Goal: Transaction & Acquisition: Purchase product/service

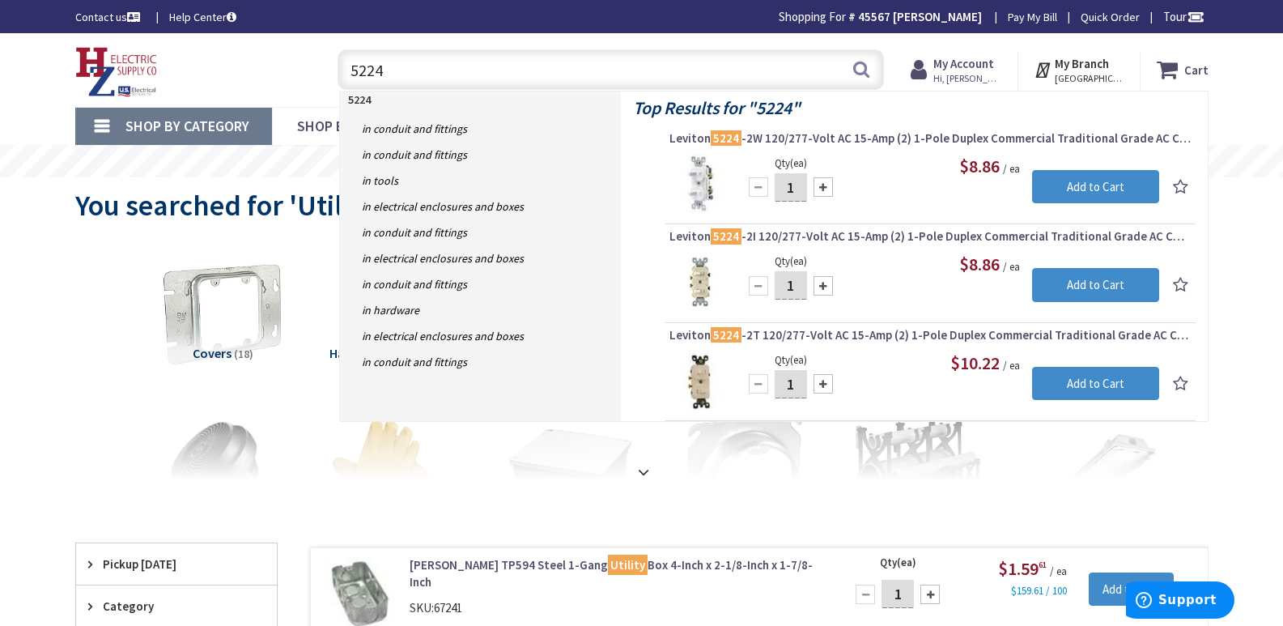
drag, startPoint x: 387, startPoint y: 77, endPoint x: 339, endPoint y: 77, distance: 47.8
click at [339, 77] on input "5224" at bounding box center [611, 69] width 547 height 40
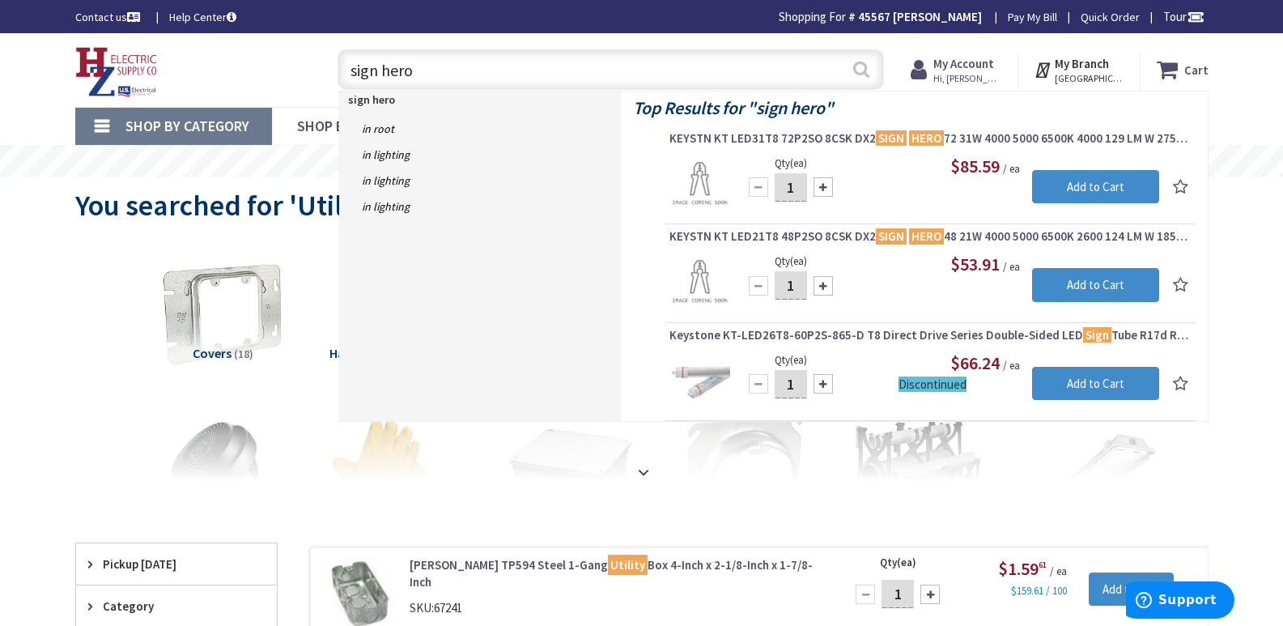
type input "sign hero"
click at [859, 65] on button "Search" at bounding box center [861, 69] width 21 height 36
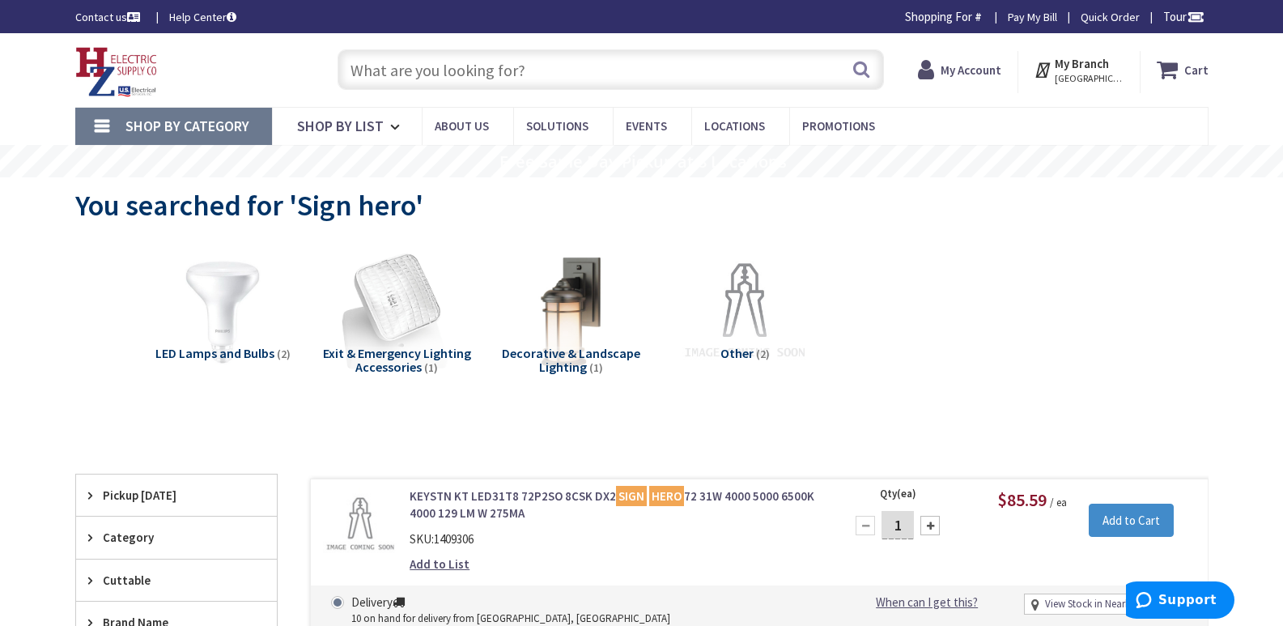
type input "[PERSON_NAME][GEOGRAPHIC_DATA], [GEOGRAPHIC_DATA]"
click at [462, 495] on link "KEYSTN KT LED31T8 72P2SO 8CSK DX2 SIGN HERO 72 31W 4000 5000 6500K 4000 129 LM …" at bounding box center [616, 504] width 412 height 35
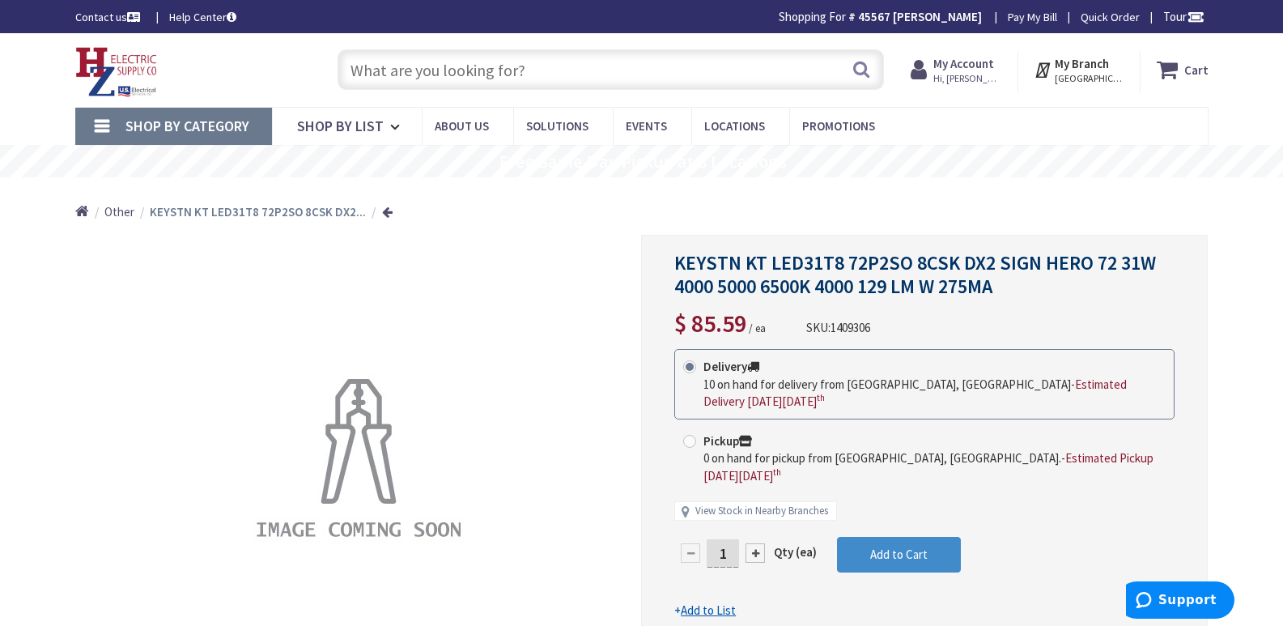
drag, startPoint x: 536, startPoint y: 70, endPoint x: 292, endPoint y: 74, distance: 243.7
click at [292, 74] on div "Toggle Nav Search Cart My Cart Close" at bounding box center [642, 70] width 1158 height 54
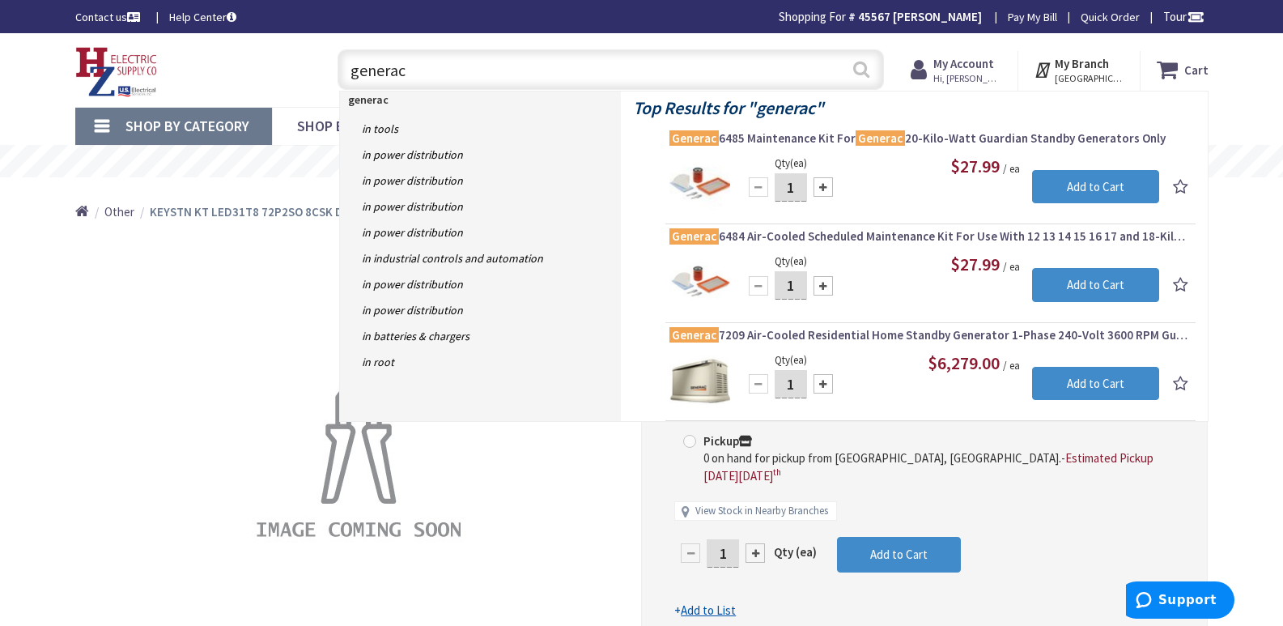
type input "generac"
click at [859, 72] on button "Search" at bounding box center [861, 69] width 21 height 36
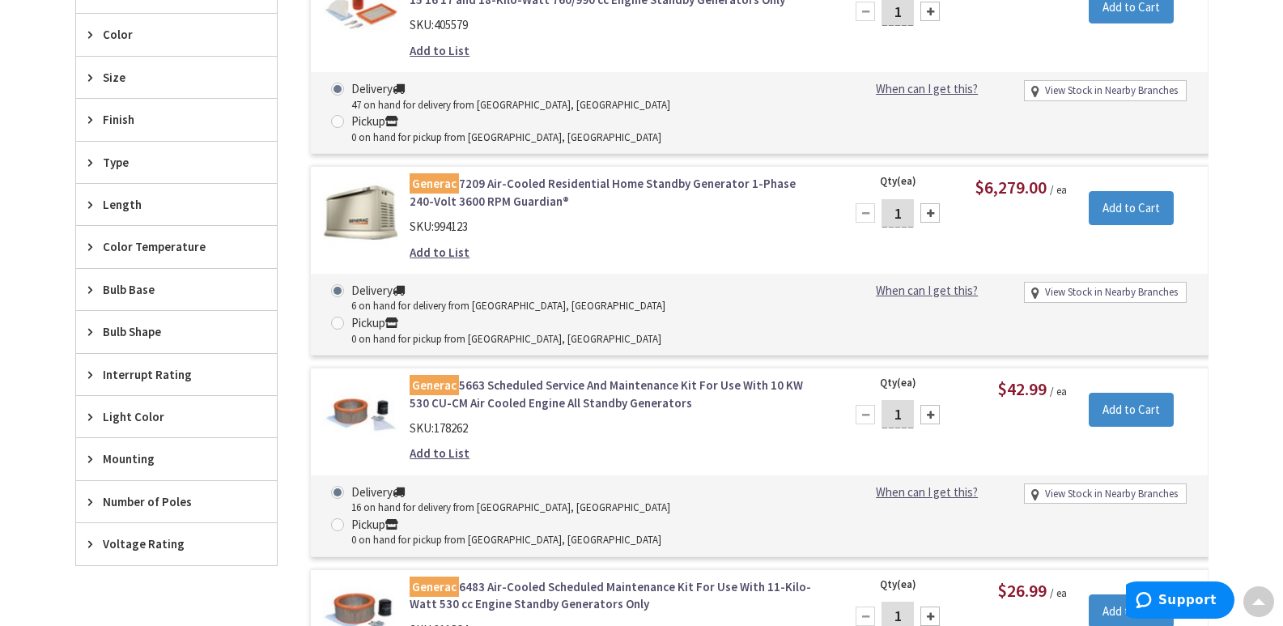
scroll to position [729, 0]
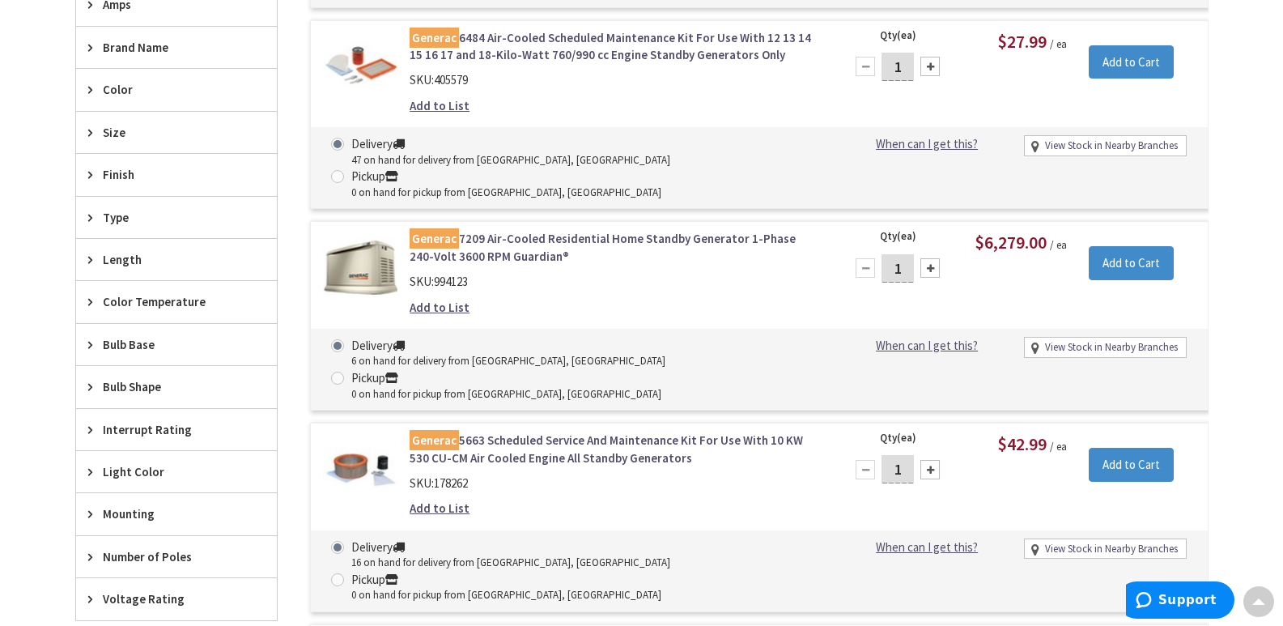
click at [498, 230] on link "Generac 7209 Air-Cooled Residential Home Standby Generator 1-Phase 240-Volt 360…" at bounding box center [616, 247] width 412 height 35
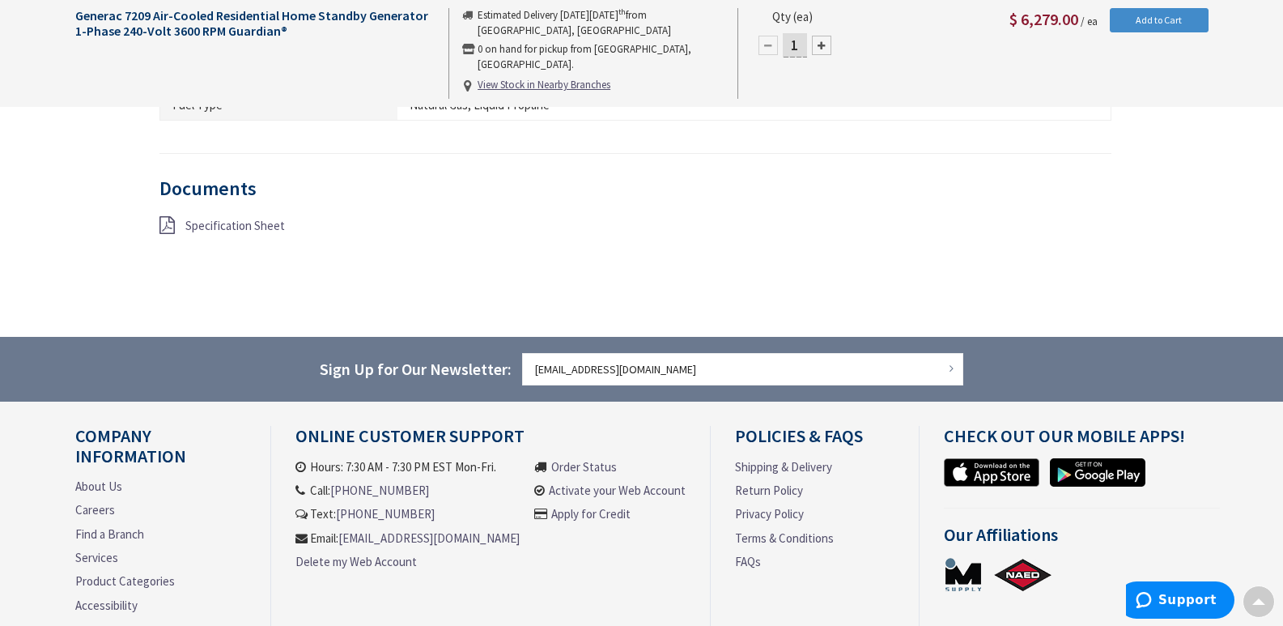
scroll to position [1538, 0]
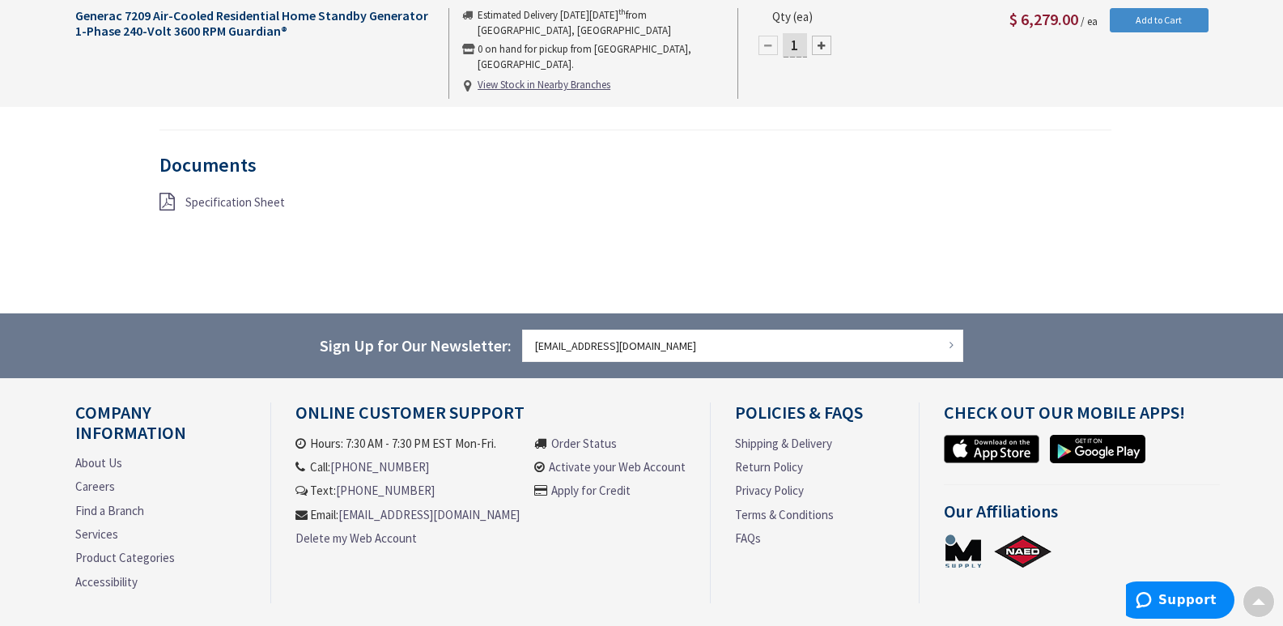
click at [167, 193] on icon at bounding box center [167, 202] width 15 height 18
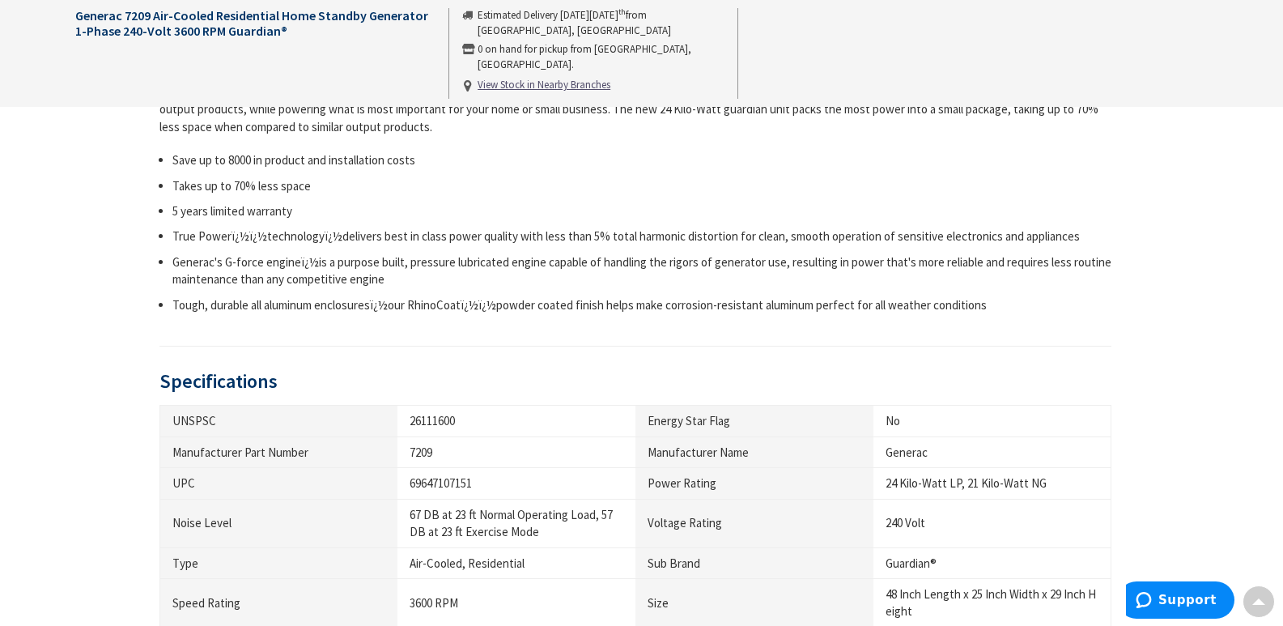
scroll to position [486, 0]
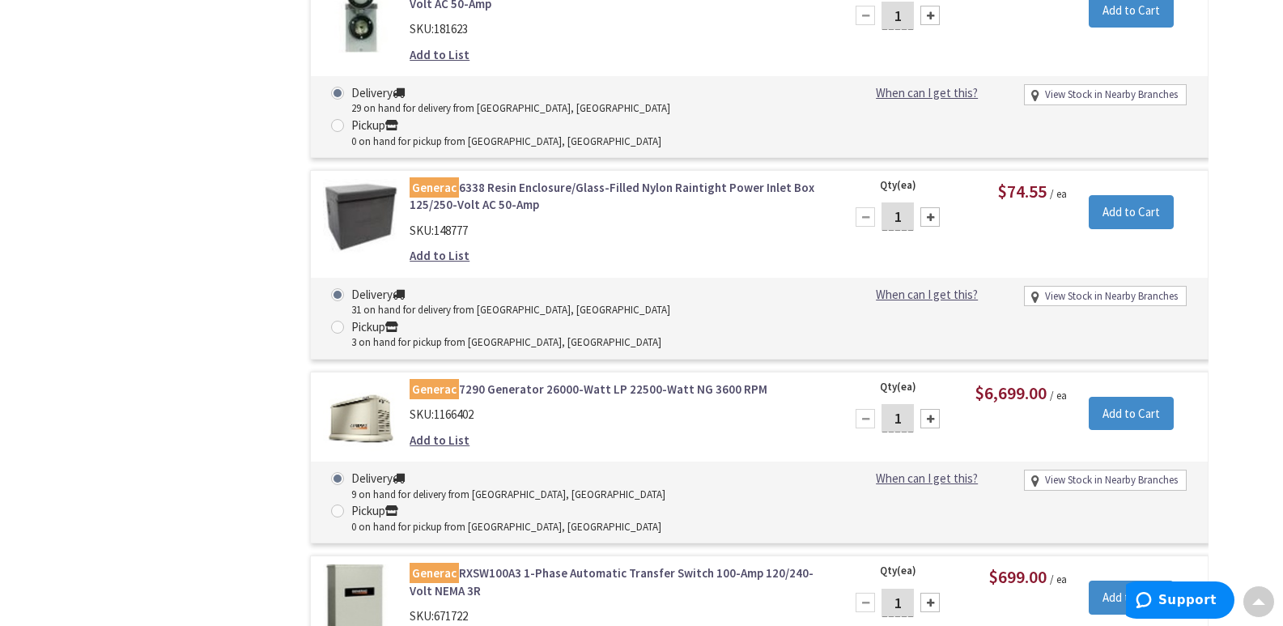
scroll to position [3158, 0]
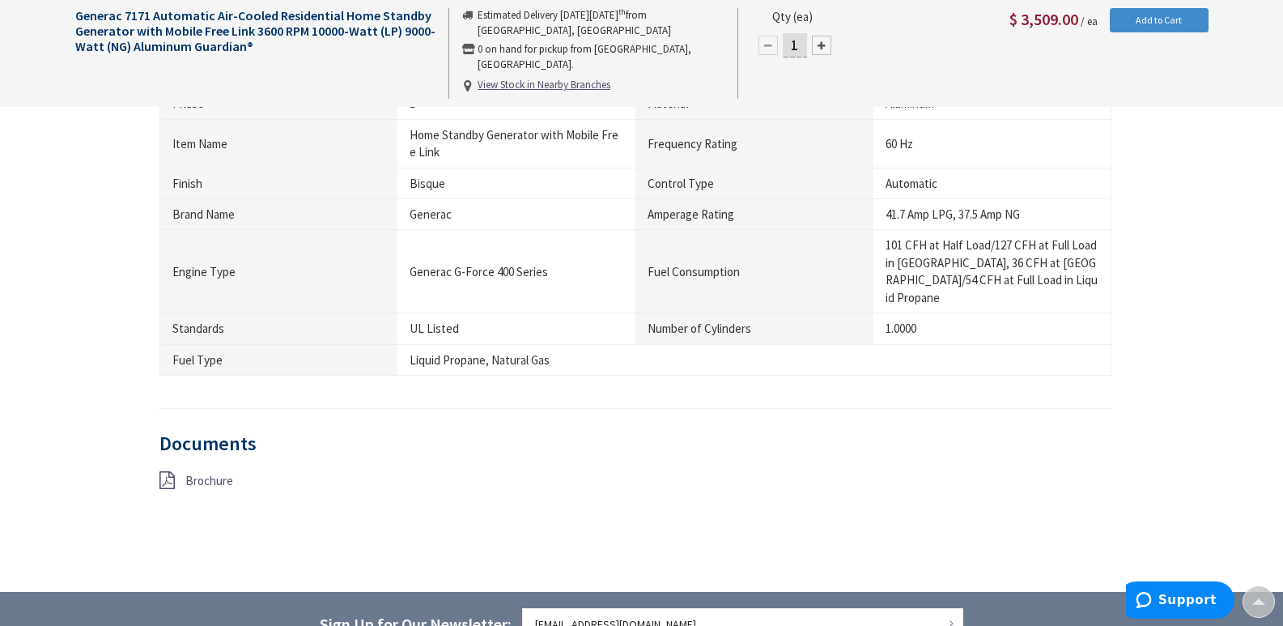
scroll to position [1214, 0]
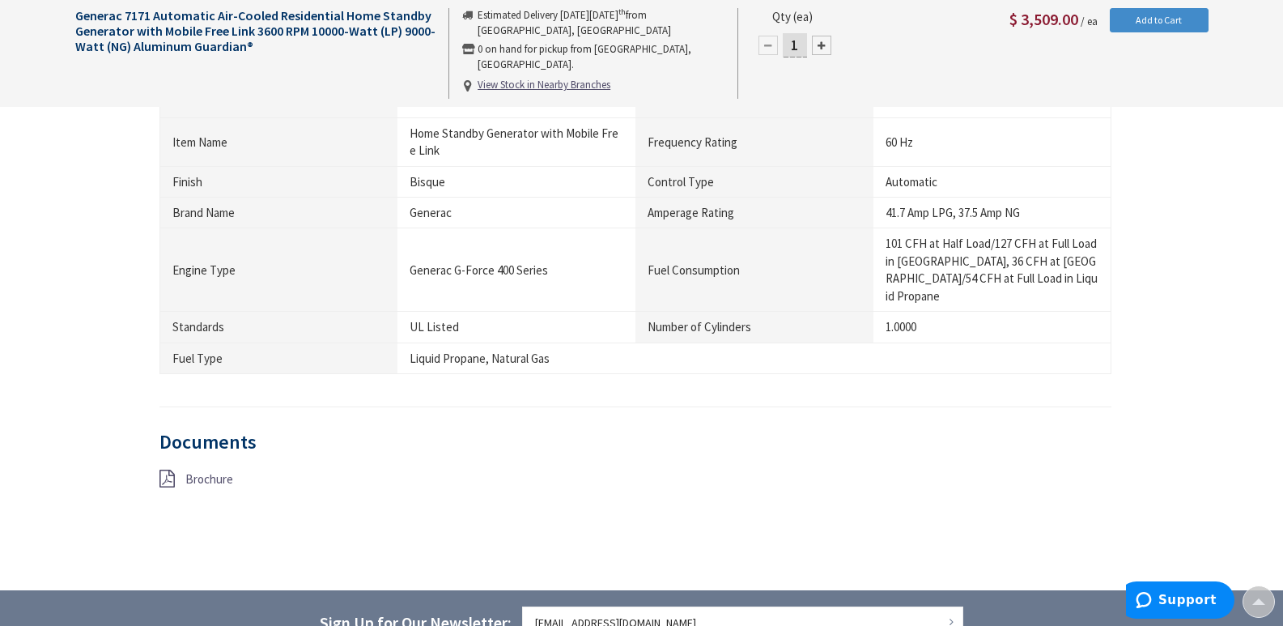
click at [200, 471] on span "Brochure" at bounding box center [209, 478] width 48 height 15
